Goal: Information Seeking & Learning: Learn about a topic

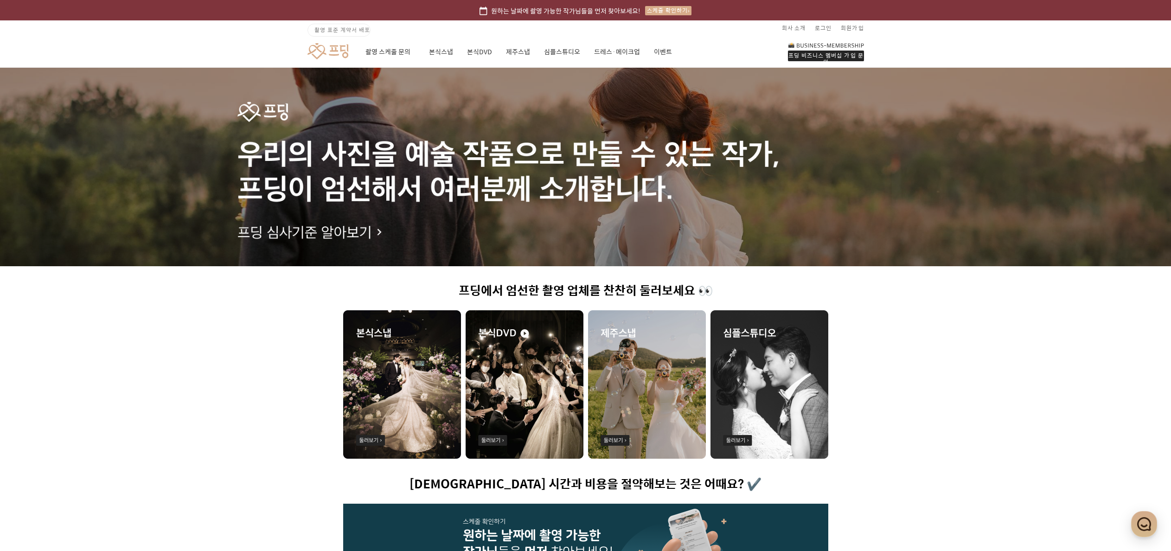
click at [429, 379] on img at bounding box center [402, 384] width 118 height 148
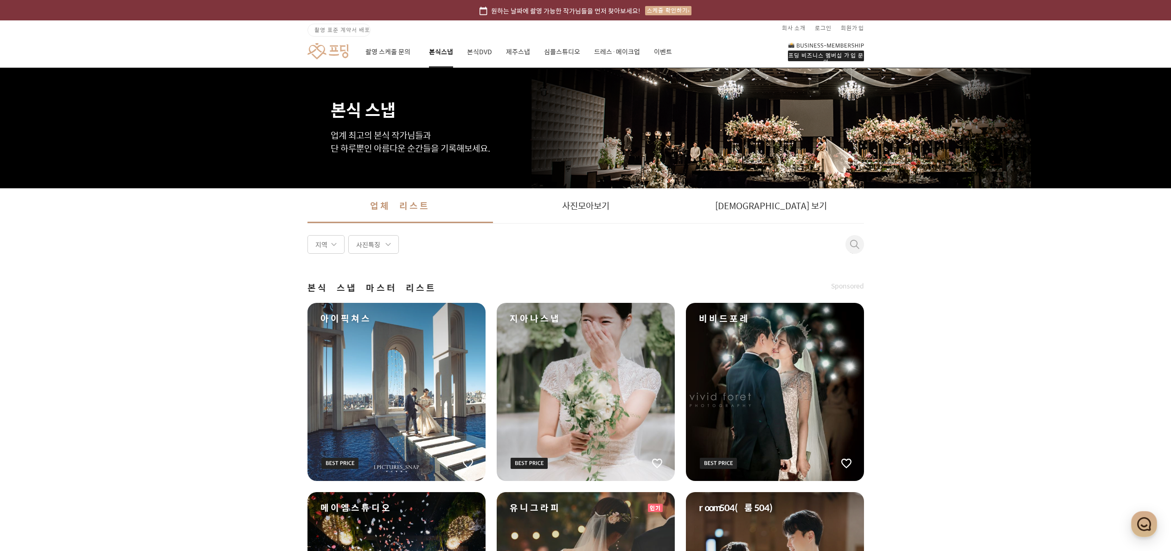
click at [801, 359] on div "비비드포레" at bounding box center [775, 392] width 178 height 178
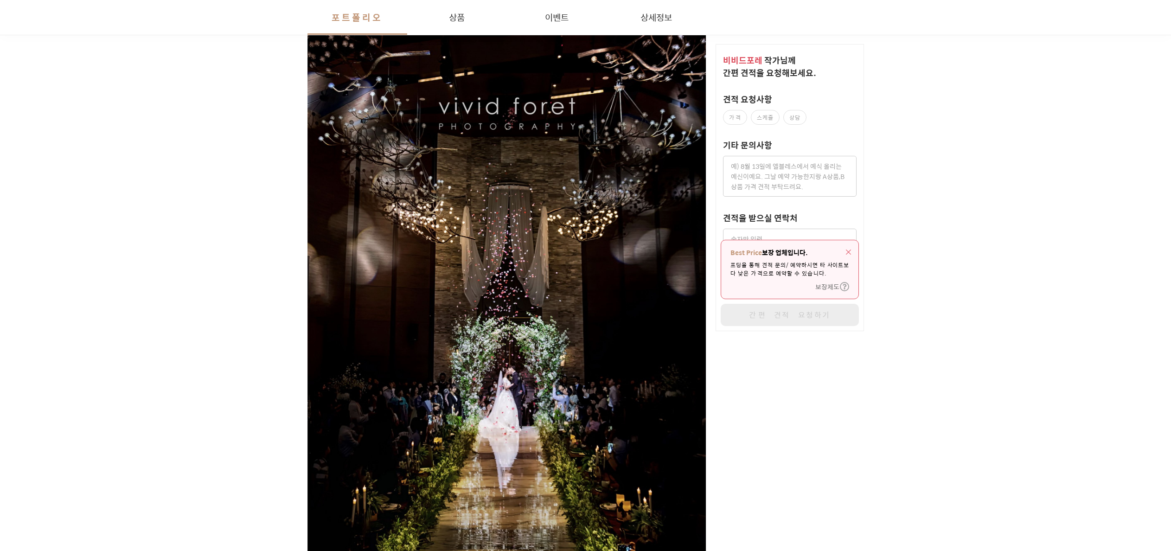
scroll to position [228, 0]
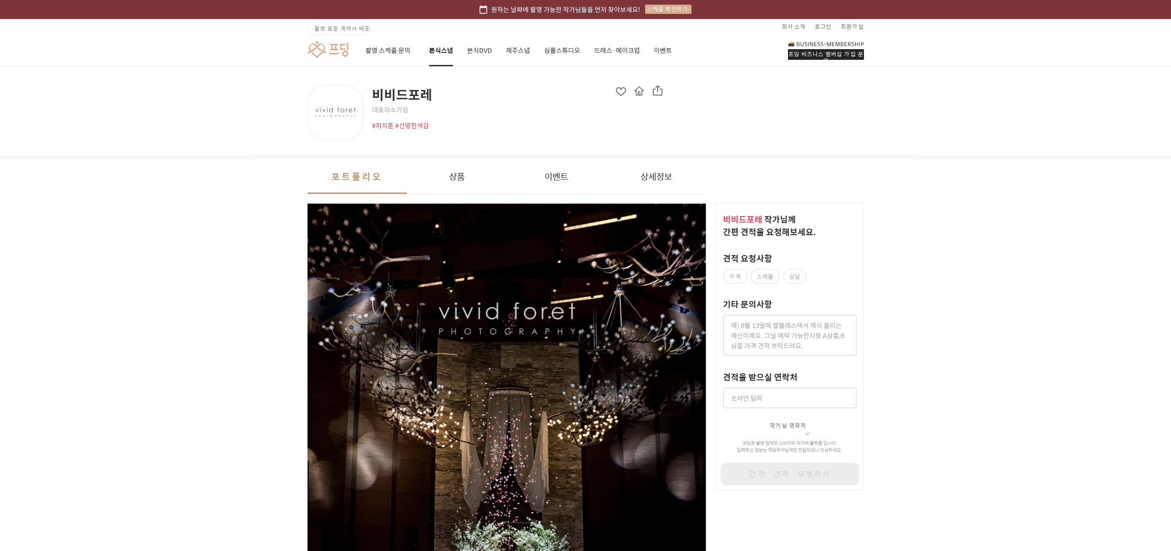
scroll to position [0, 0]
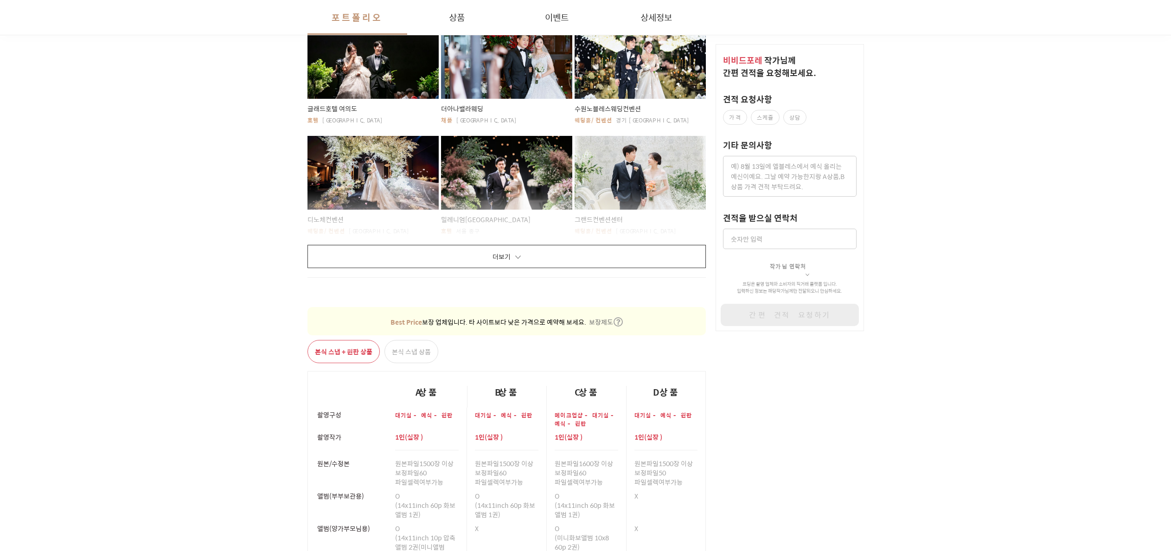
scroll to position [1831, 0]
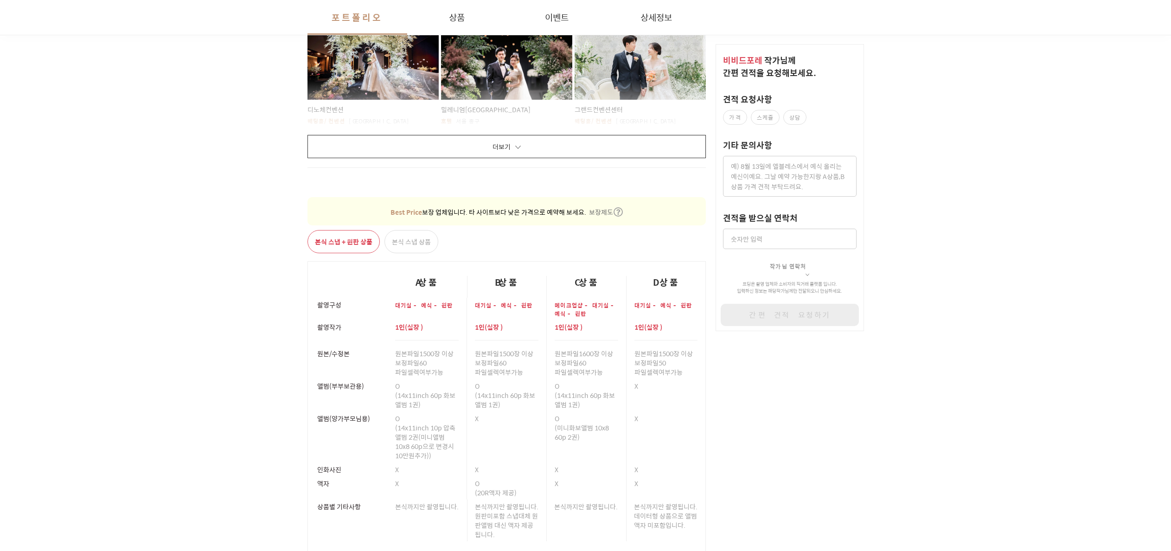
click at [516, 150] on button "더보기" at bounding box center [506, 146] width 399 height 23
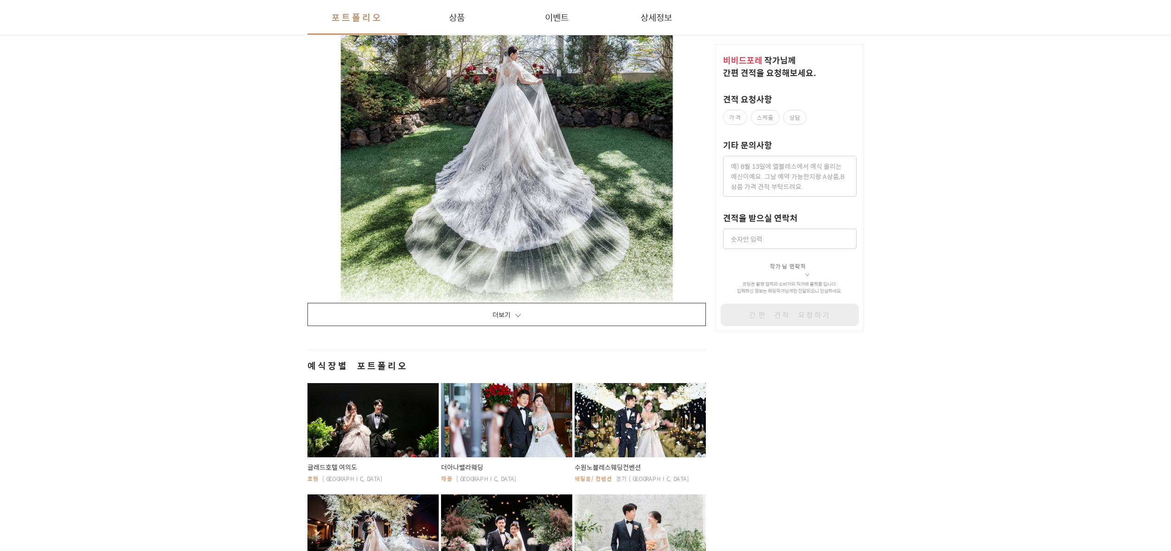
scroll to position [1348, 0]
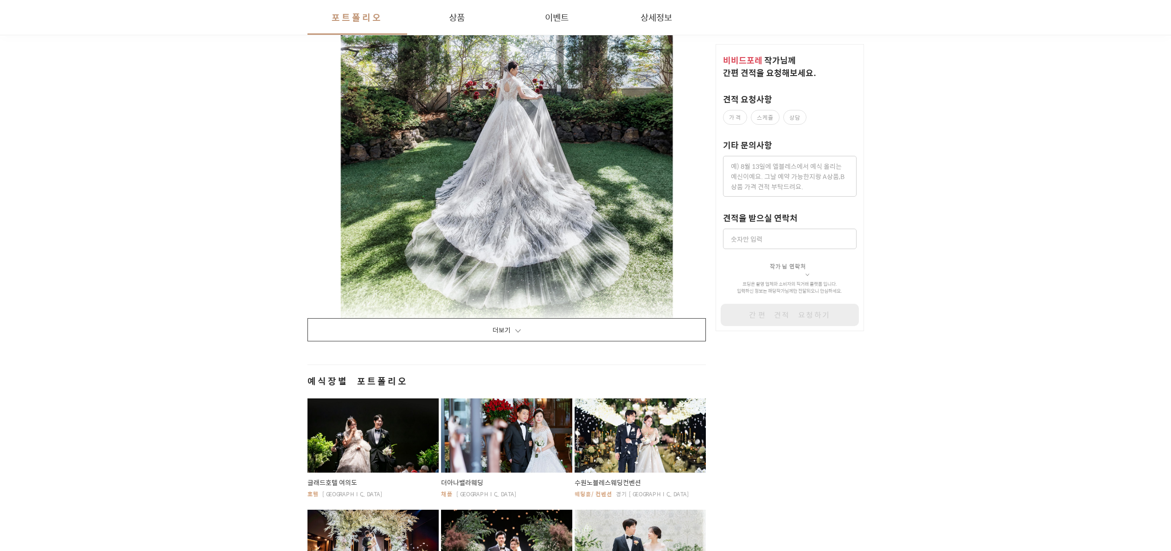
drag, startPoint x: 243, startPoint y: 137, endPoint x: 256, endPoint y: 147, distance: 16.1
click at [243, 137] on div "포트폴리오 상품 이벤트 상세정보 더보기 예식장별 포트폴리오 [GEOGRAPHIC_DATA] 여의도 호텔 [GEOGRAPHIC_DATA]웨딩 채…" at bounding box center [585, 275] width 1171 height 2924
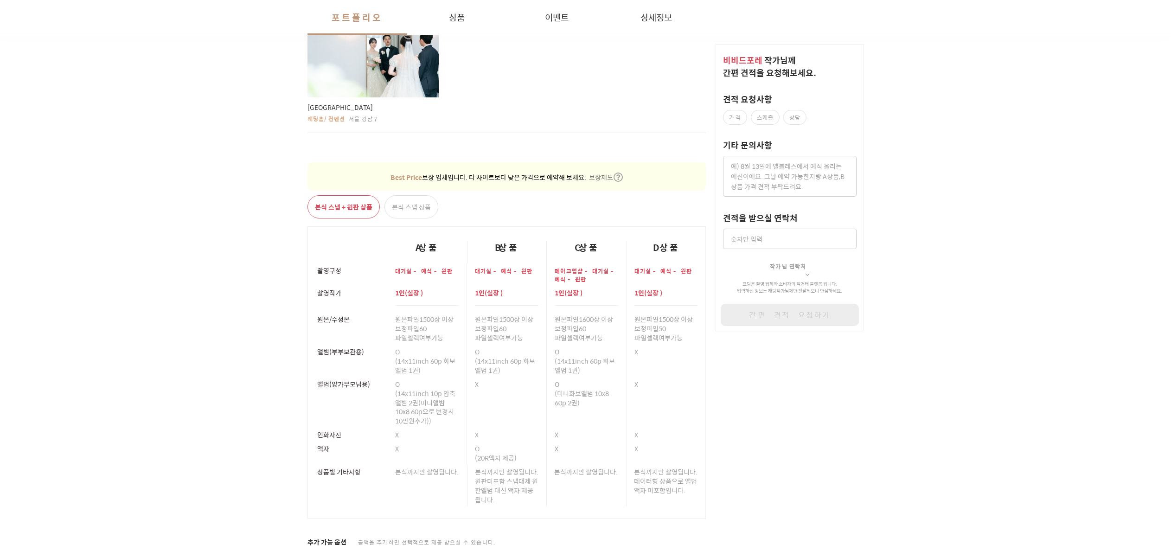
scroll to position [2386, 0]
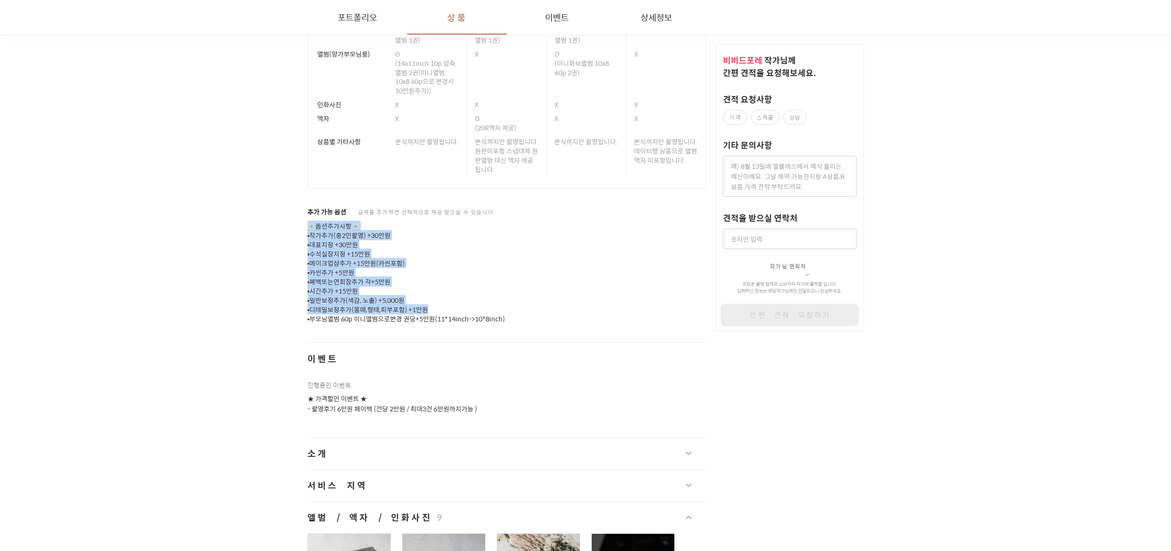
drag, startPoint x: 571, startPoint y: 309, endPoint x: 307, endPoint y: 219, distance: 278.7
click at [307, 222] on p "🔸옵션추가사항🔸 ▪작가추가(총2인촬영) +30만원 ▪대표지정 +30만원 ▪수석실장지정 +15만원 ▪메이크업샵추가 +15만원(카씬포함) ▪카씬추…" at bounding box center [506, 273] width 399 height 102
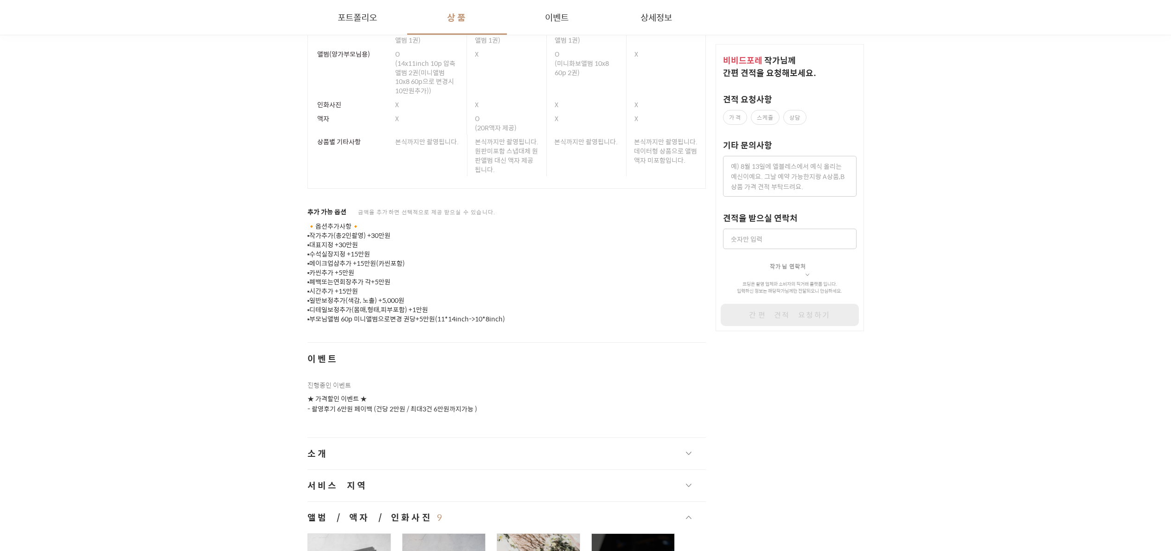
click at [307, 222] on p "🔸옵션추가사항🔸 ▪작가추가(총2인촬영) +30만원 ▪대표지정 +30만원 ▪수석실장지정 +15만원 ▪메이크업샵추가 +15만원(카씬포함) ▪카씬추…" at bounding box center [506, 273] width 399 height 102
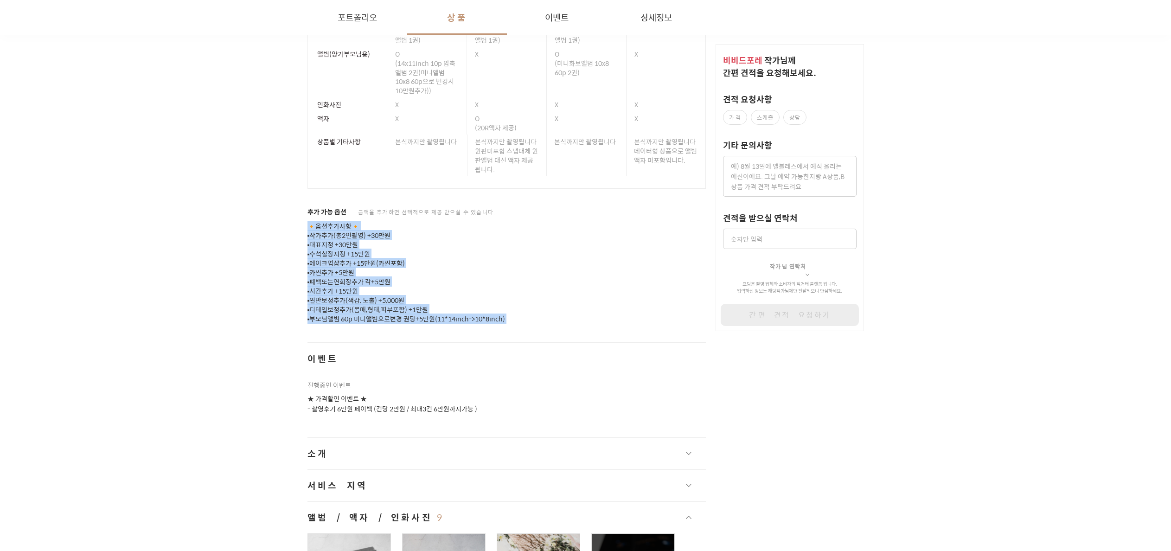
drag, startPoint x: 307, startPoint y: 220, endPoint x: 562, endPoint y: 324, distance: 275.4
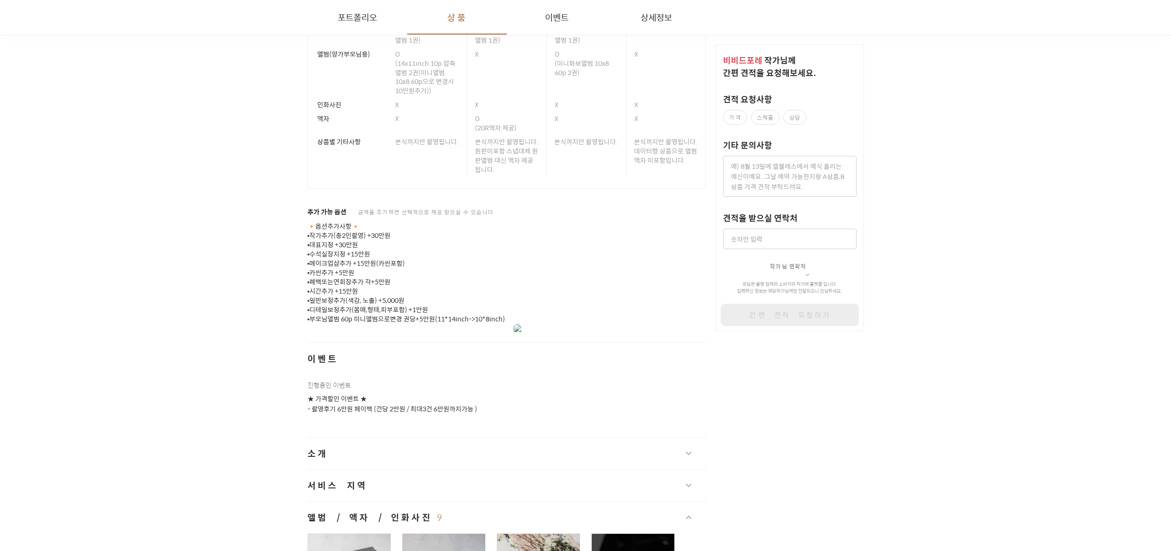
click at [562, 316] on p "🔸옵션추가사항🔸 ▪작가추가(총2인촬영) +30만원 ▪대표지정 +30만원 ▪수석실장지정 +15만원 ▪메이크업샵추가 +15만원(카씬포함) ▪카씬추…" at bounding box center [506, 273] width 399 height 102
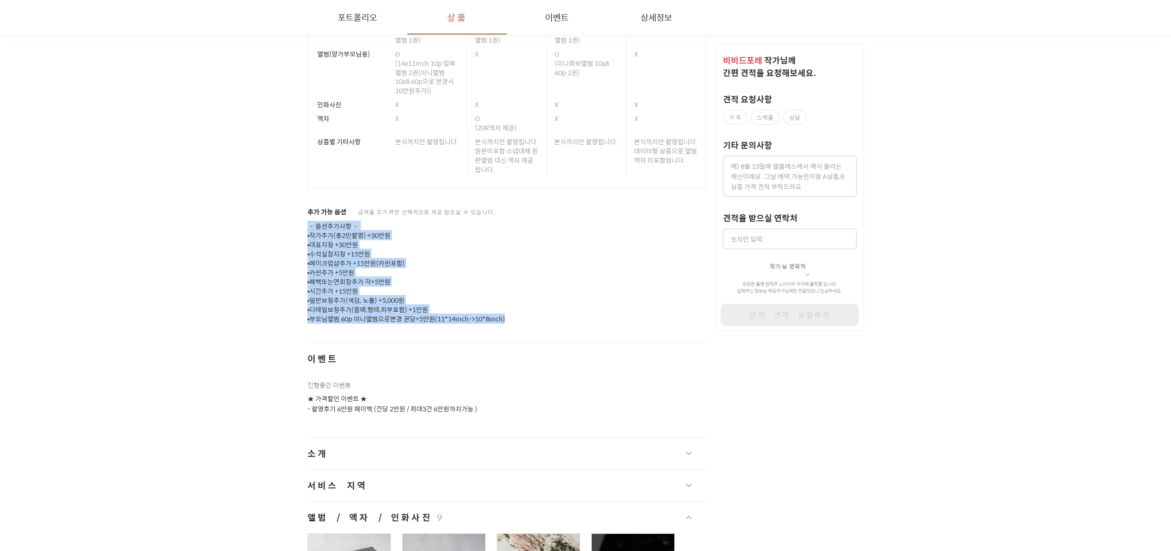
drag, startPoint x: 555, startPoint y: 313, endPoint x: 267, endPoint y: 222, distance: 301.5
